Goal: Use online tool/utility: Utilize a website feature to perform a specific function

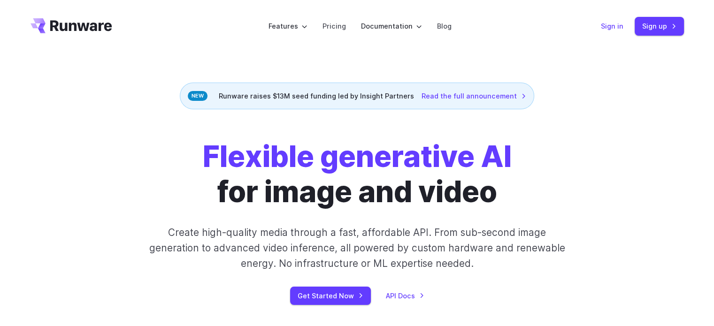
click at [623, 26] on link "Sign in" at bounding box center [612, 26] width 23 height 11
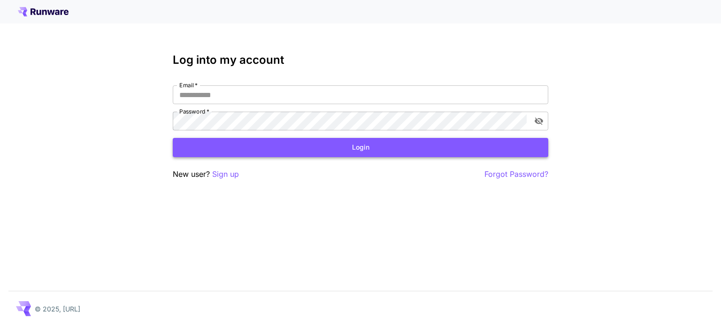
type input "**********"
click at [355, 152] on button "Login" at bounding box center [361, 147] width 376 height 19
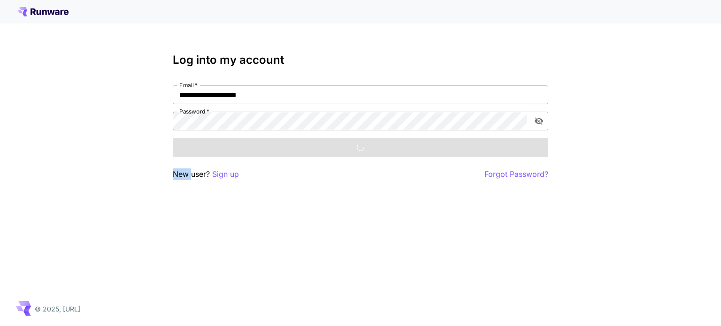
click at [355, 152] on div "Login" at bounding box center [361, 147] width 376 height 19
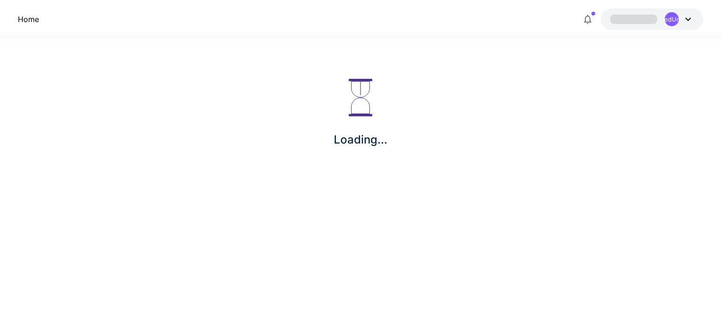
click at [334, 204] on section "Loading..." at bounding box center [360, 183] width 721 height 288
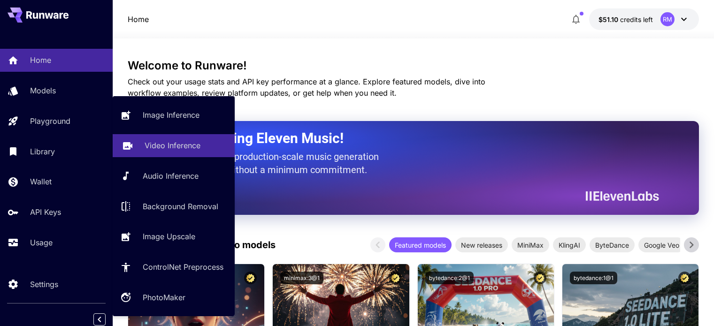
click at [187, 141] on p "Video Inference" at bounding box center [173, 145] width 56 height 11
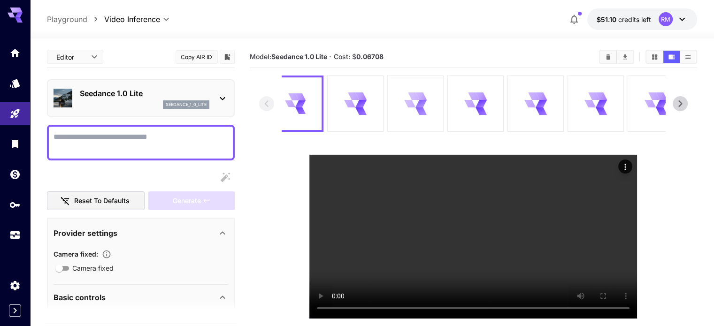
click at [356, 155] on video at bounding box center [473, 237] width 328 height 164
click at [424, 105] on icon at bounding box center [416, 104] width 22 height 22
